Goal: Information Seeking & Learning: Learn about a topic

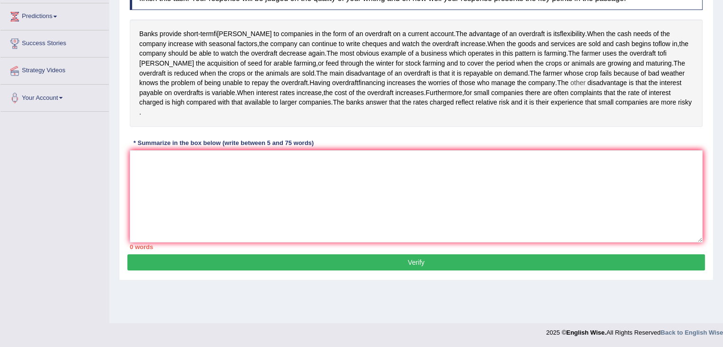
scroll to position [333, 0]
click at [211, 212] on textarea at bounding box center [416, 196] width 573 height 92
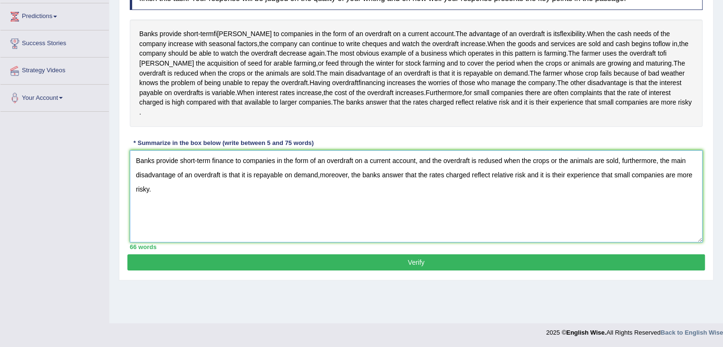
scroll to position [508, 0]
type textarea "Banks provide short-term finance to companies in the form of an overdraft on a …"
click at [142, 270] on button "Verify" at bounding box center [415, 262] width 577 height 16
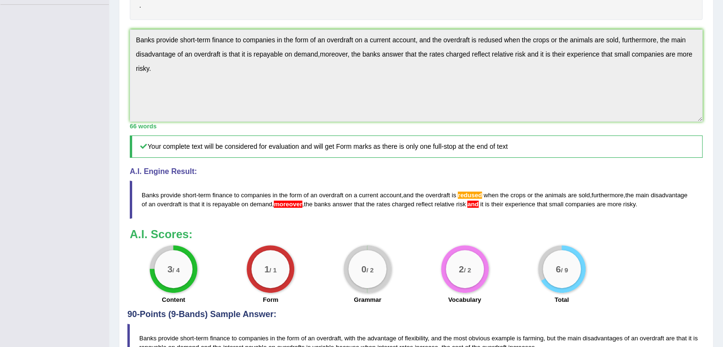
scroll to position [248, 0]
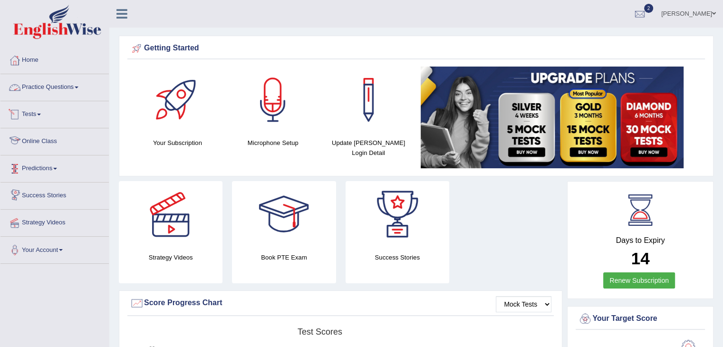
click at [41, 85] on link "Practice Questions" at bounding box center [54, 86] width 108 height 24
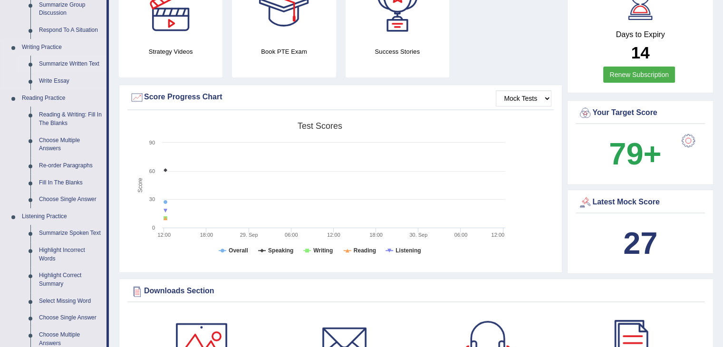
scroll to position [190, 0]
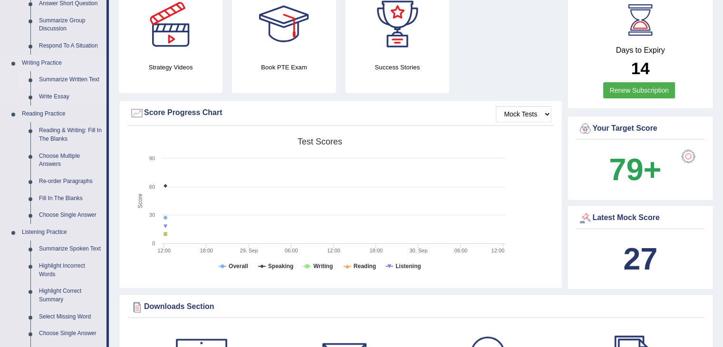
click at [49, 77] on link "Summarize Written Text" at bounding box center [71, 79] width 72 height 17
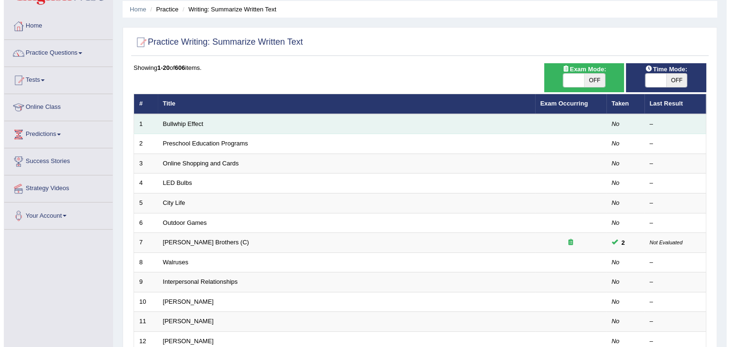
scroll to position [48, 0]
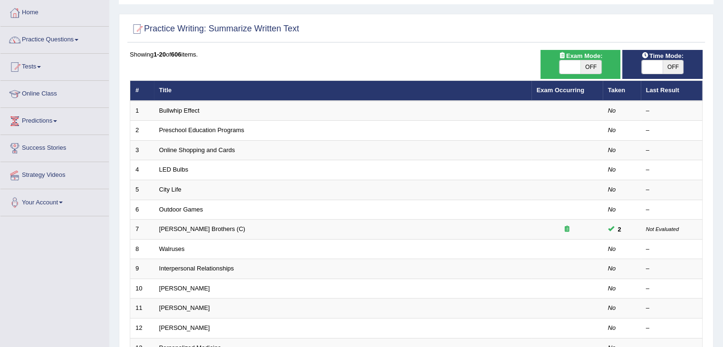
click at [574, 65] on span at bounding box center [569, 66] width 21 height 13
checkbox input "true"
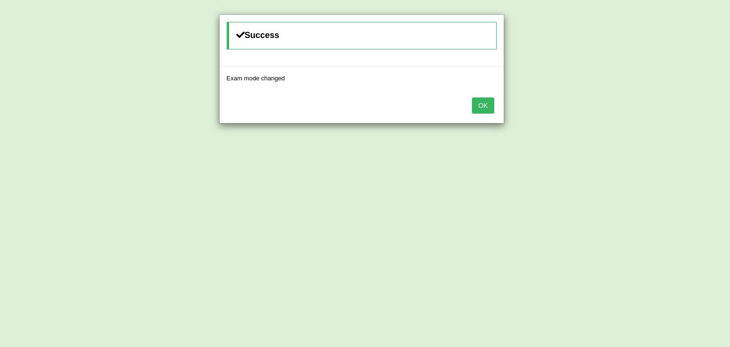
click at [485, 107] on button "OK" at bounding box center [483, 105] width 22 height 16
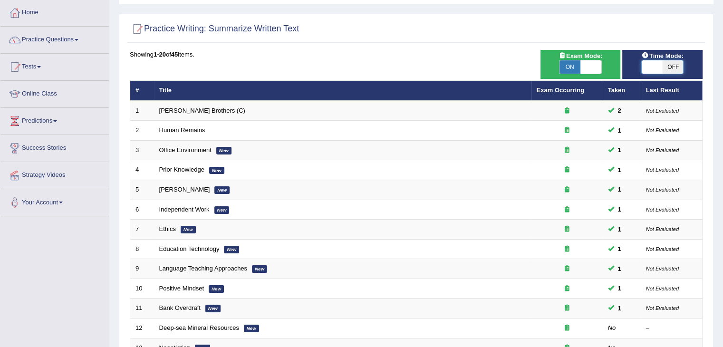
click at [646, 67] on span at bounding box center [652, 66] width 21 height 13
checkbox input "true"
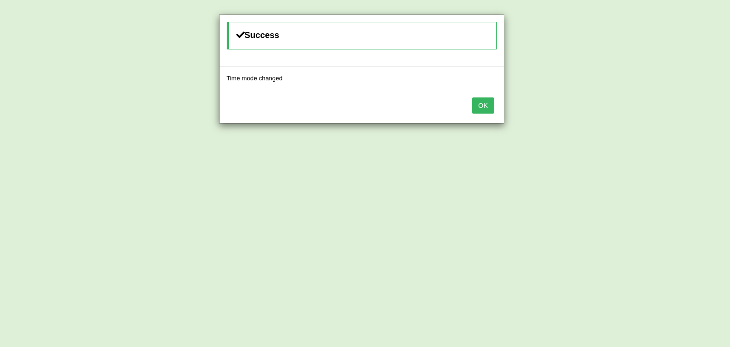
click at [489, 105] on button "OK" at bounding box center [483, 105] width 22 height 16
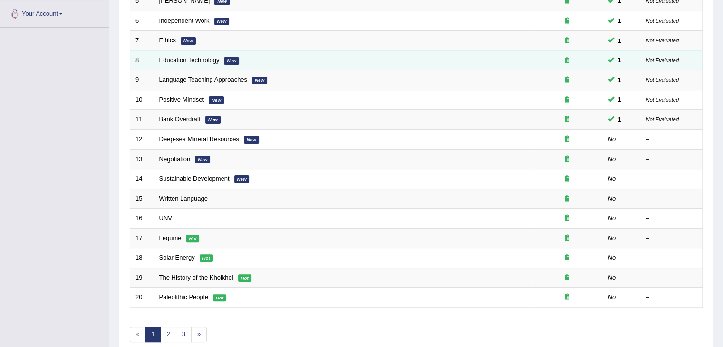
scroll to position [238, 0]
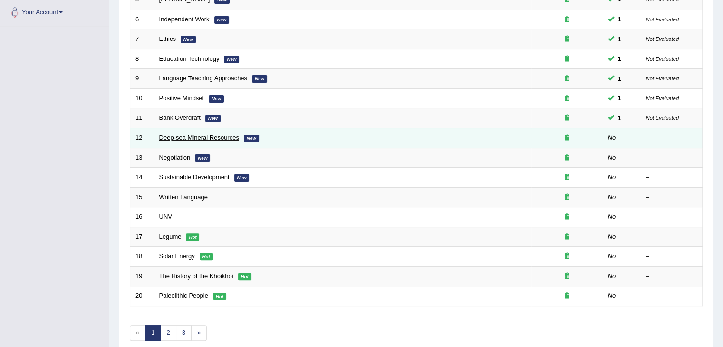
click at [189, 134] on link "Deep-sea Mineral Resources" at bounding box center [199, 137] width 80 height 7
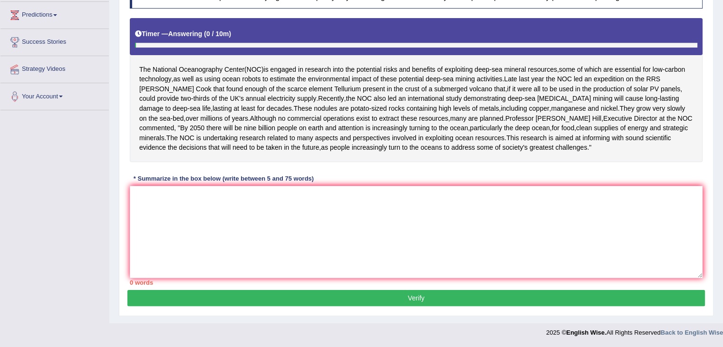
scroll to position [182, 0]
click at [167, 211] on textarea at bounding box center [416, 232] width 573 height 92
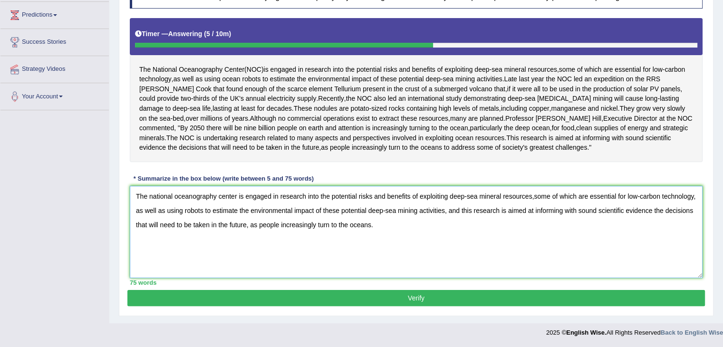
type textarea "The national oceanography center is engaged in research into the potential risk…"
click at [298, 300] on button "Verify" at bounding box center [415, 298] width 577 height 16
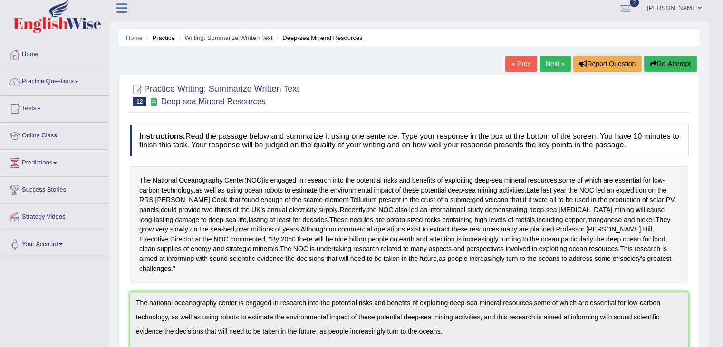
scroll to position [0, 0]
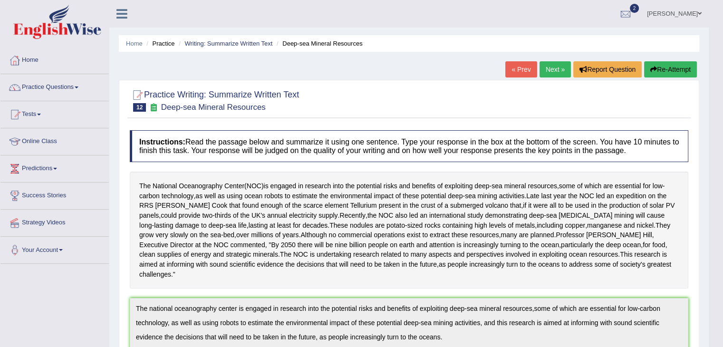
click at [546, 65] on link "Next »" at bounding box center [554, 69] width 31 height 16
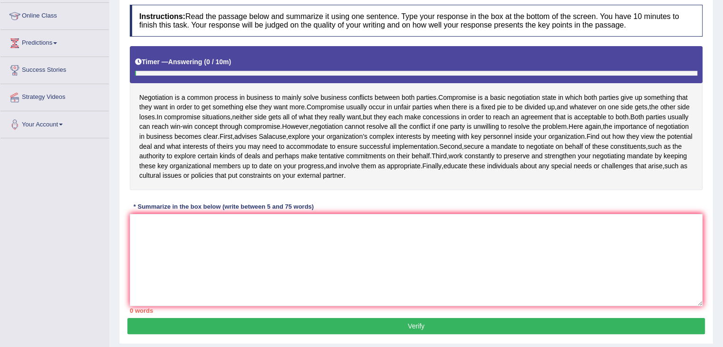
scroll to position [162, 0]
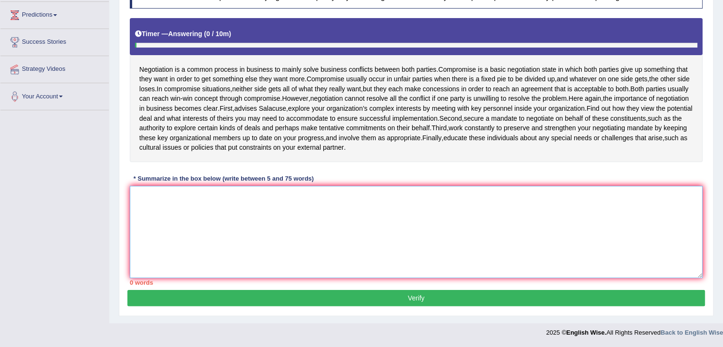
click at [163, 212] on textarea at bounding box center [416, 232] width 573 height 92
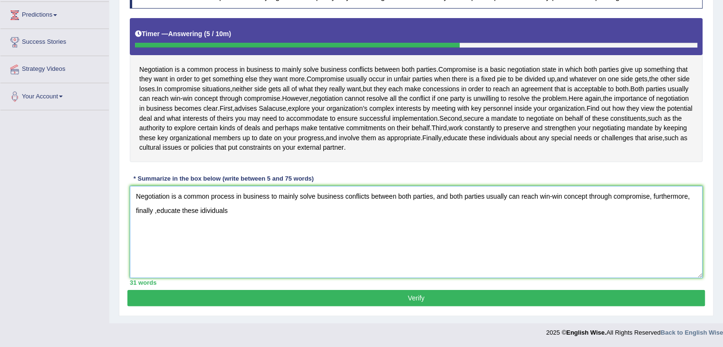
click at [201, 211] on textarea "Negotiation is a common process in business to mainly solve business conflicts …" at bounding box center [416, 232] width 573 height 92
click at [265, 204] on textarea "Negotiation is a common process in business to mainly solve business conflicts …" at bounding box center [416, 232] width 573 height 92
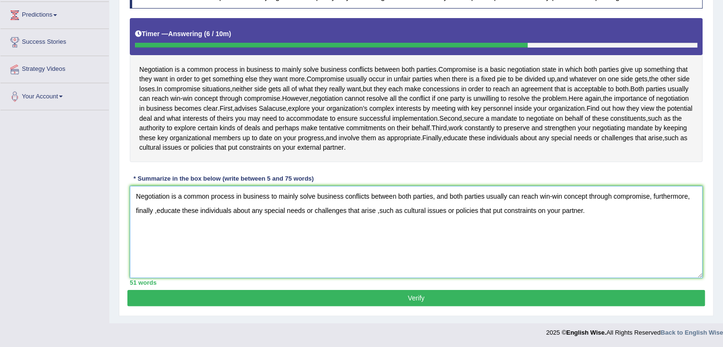
type textarea "Negotiation is a common process in business to mainly solve business conflicts …"
click at [338, 296] on button "Verify" at bounding box center [415, 298] width 577 height 16
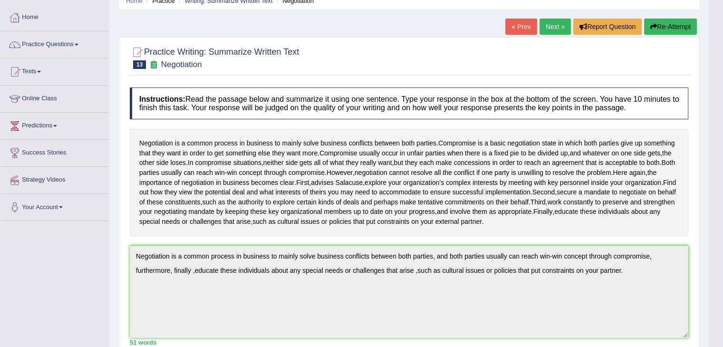
scroll to position [0, 0]
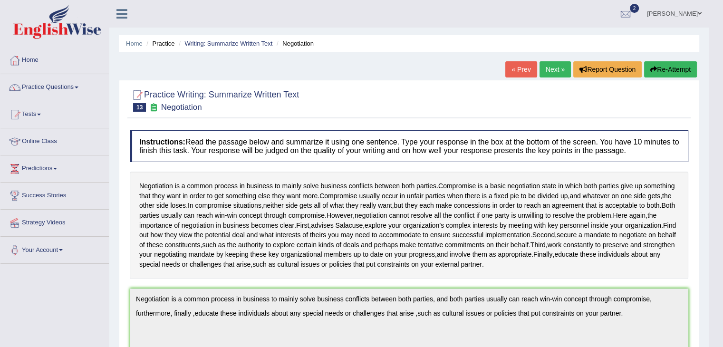
click at [545, 70] on link "Next »" at bounding box center [554, 69] width 31 height 16
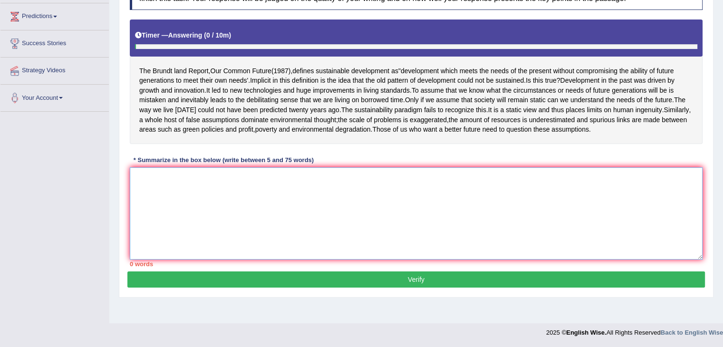
click at [195, 199] on textarea at bounding box center [416, 213] width 573 height 92
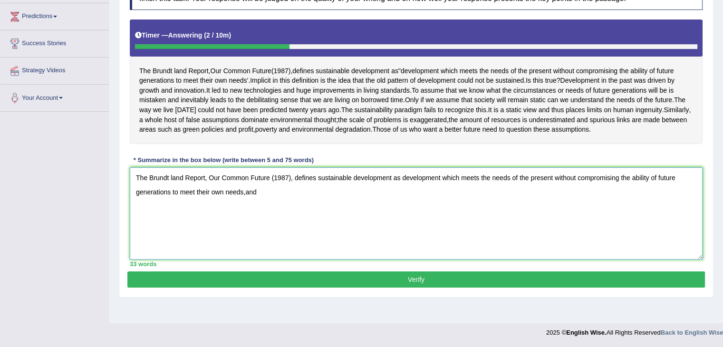
click at [247, 210] on textarea "The Brundt land Report, Our Common Future (1987), defines sustainable developme…" at bounding box center [416, 213] width 573 height 92
click at [246, 211] on textarea "The Brundt land Report, Our Common Future (1987), defines sustainable developme…" at bounding box center [416, 213] width 573 height 92
click at [266, 210] on textarea "The Brundt land Report, Our Common Future (1987), defines sustainable developme…" at bounding box center [416, 213] width 573 height 92
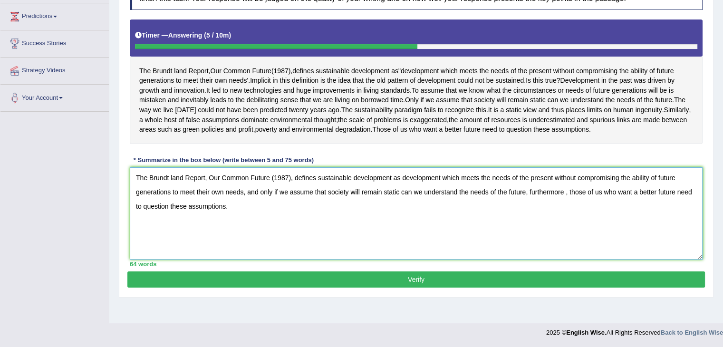
type textarea "The Brundt land Report, Our Common Future (1987), defines sustainable developme…"
click at [304, 288] on button "Verify" at bounding box center [415, 279] width 577 height 16
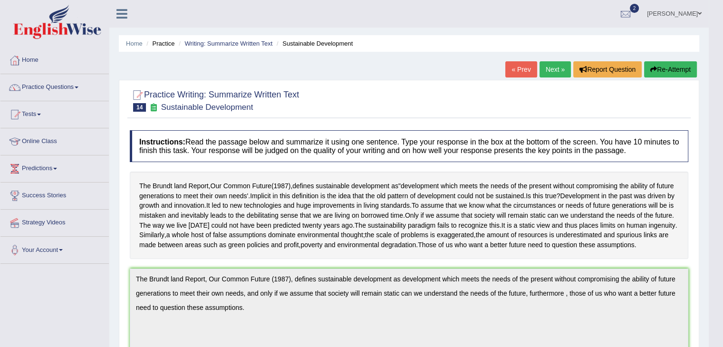
click at [539, 72] on link "Next »" at bounding box center [554, 69] width 31 height 16
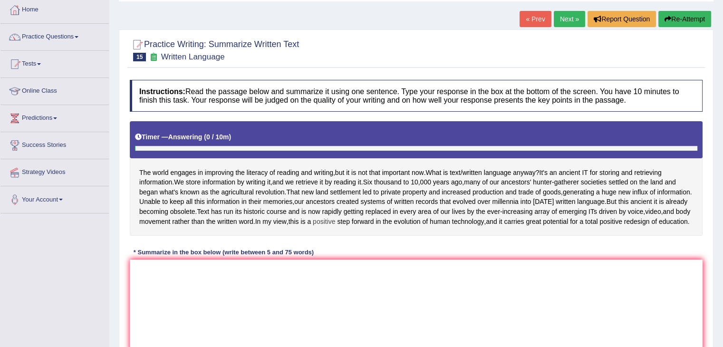
scroll to position [95, 0]
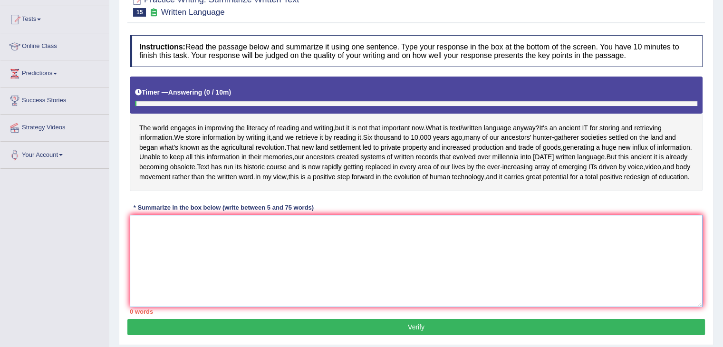
click at [162, 251] on textarea at bounding box center [416, 261] width 573 height 92
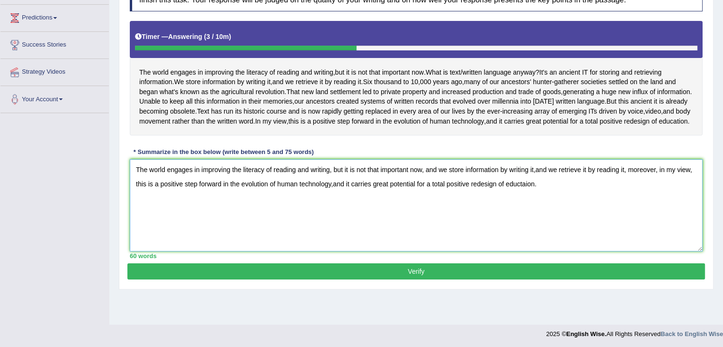
scroll to position [152, 0]
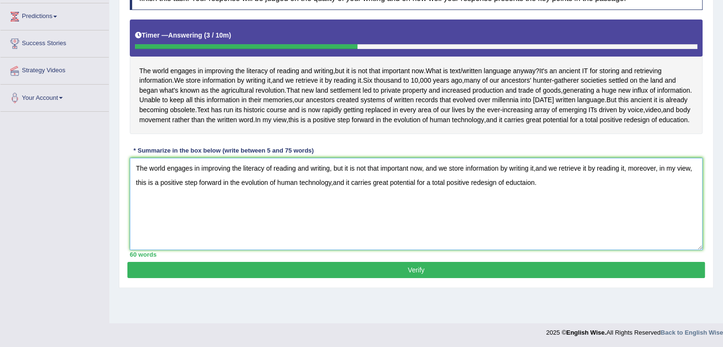
type textarea "The world engages in improving the literacy of reading and writing, but it is n…"
click at [277, 278] on button "Verify" at bounding box center [415, 270] width 577 height 16
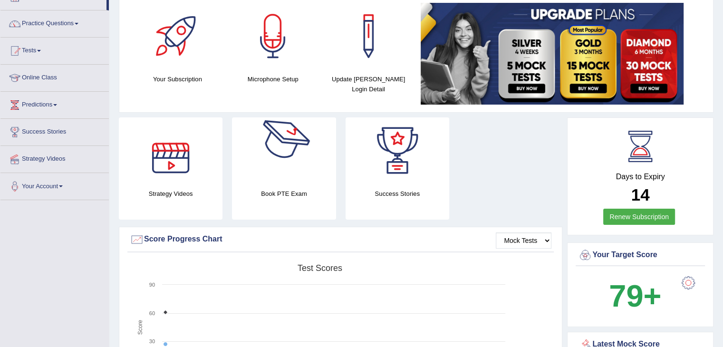
scroll to position [48, 0]
